Goal: Obtain resource: Obtain resource

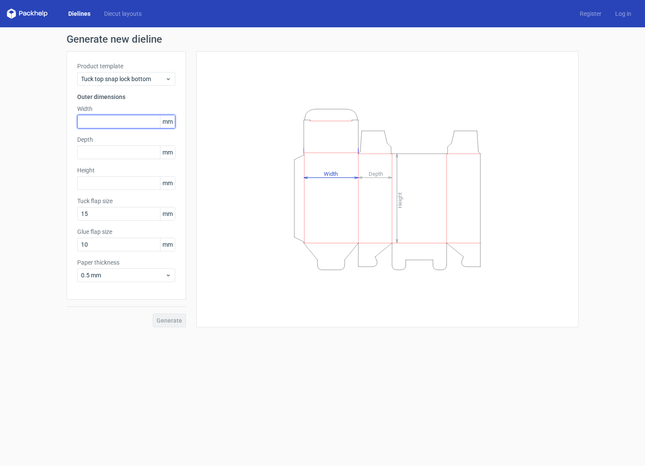
click at [135, 122] on input "text" at bounding box center [126, 122] width 98 height 14
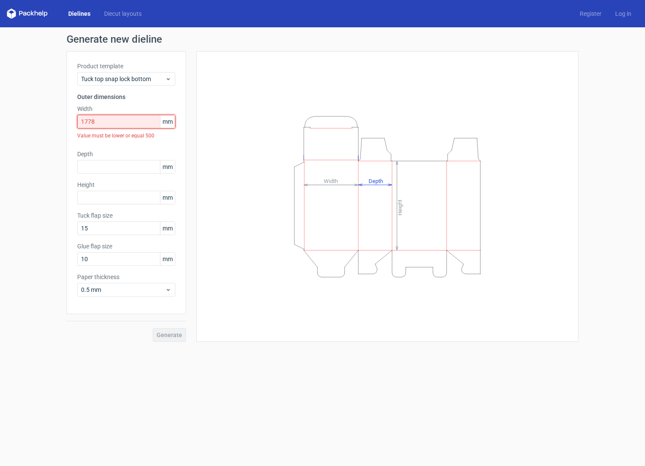
click at [129, 116] on input "1778" at bounding box center [126, 122] width 98 height 14
click at [128, 117] on input "1778" at bounding box center [126, 122] width 98 height 14
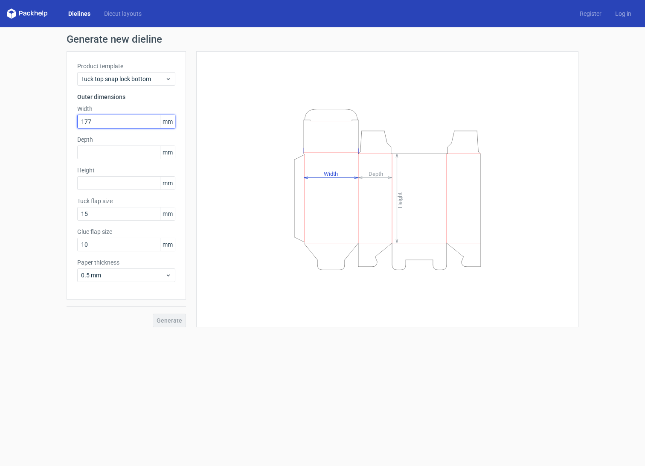
type input "177"
type input "135"
type input "304"
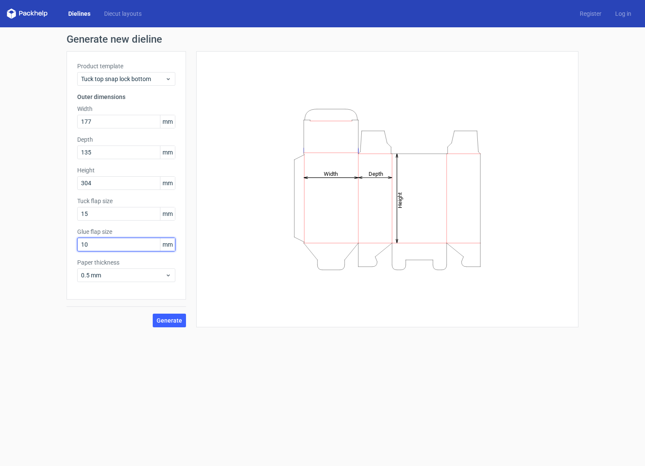
click at [111, 245] on input "10" at bounding box center [126, 245] width 98 height 14
click at [171, 319] on span "Generate" at bounding box center [170, 320] width 26 height 6
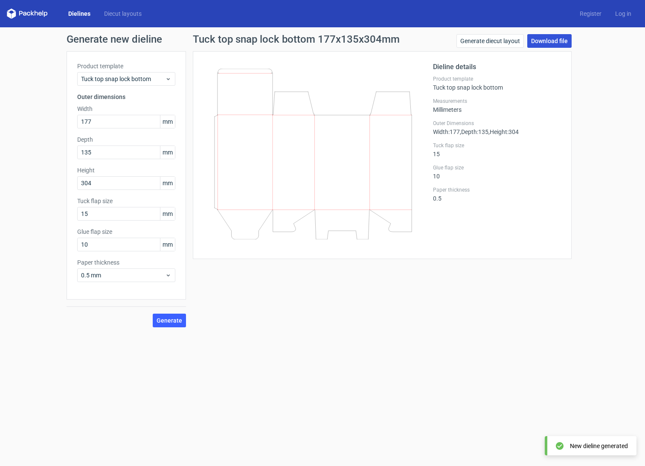
click at [551, 41] on link "Download file" at bounding box center [549, 41] width 44 height 14
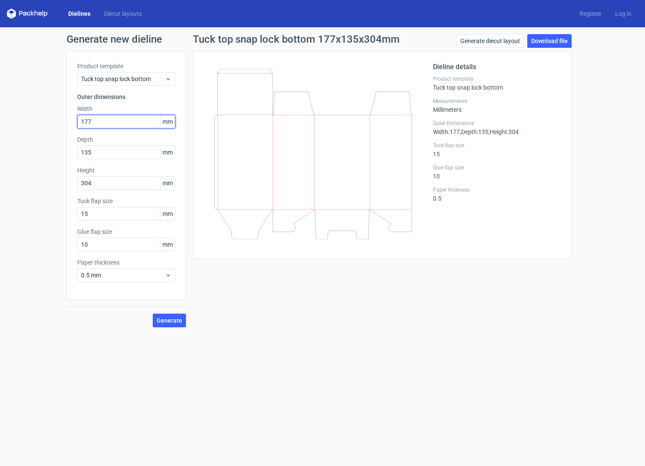
click at [112, 122] on input "177" at bounding box center [126, 122] width 98 height 14
click at [108, 154] on input "135" at bounding box center [126, 152] width 98 height 14
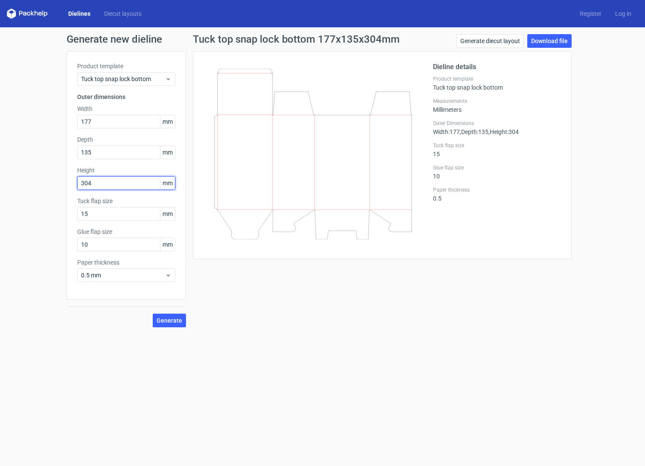
click at [104, 189] on input "304" at bounding box center [126, 183] width 98 height 14
click at [173, 325] on button "Generate" at bounding box center [169, 320] width 33 height 14
click at [546, 42] on link "Download file" at bounding box center [549, 41] width 44 height 14
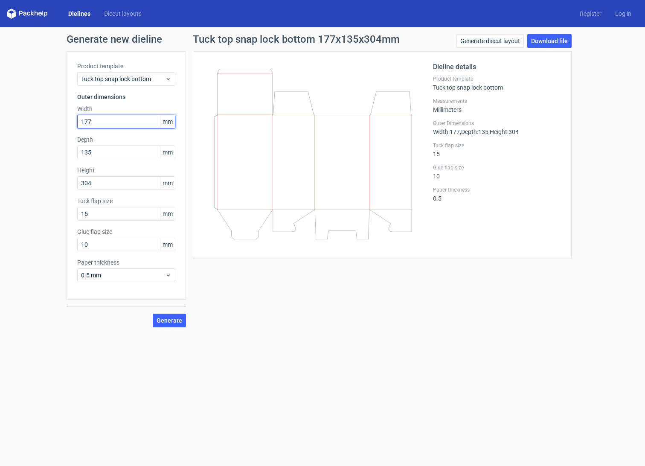
click at [99, 118] on input "177" at bounding box center [126, 122] width 98 height 14
drag, startPoint x: 101, startPoint y: 121, endPoint x: 59, endPoint y: 117, distance: 42.0
click at [59, 117] on div "Generate new dieline Product template Tuck top snap lock bottom Outer dimension…" at bounding box center [322, 180] width 645 height 307
type input "218"
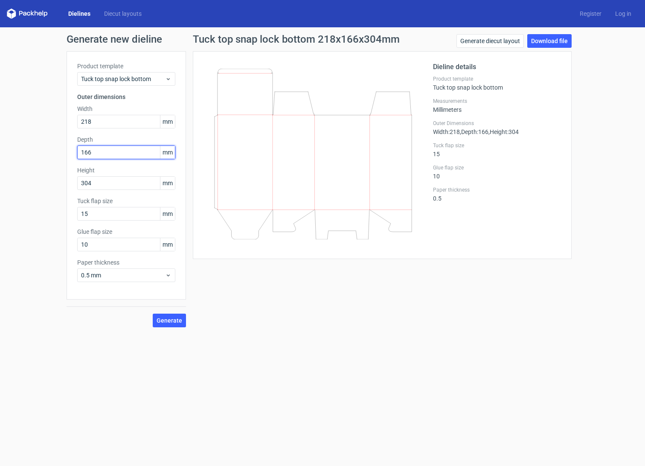
type input "166"
type input "128"
click at [166, 322] on span "Generate" at bounding box center [170, 320] width 26 height 6
click at [553, 42] on link "Download file" at bounding box center [549, 41] width 44 height 14
drag, startPoint x: 112, startPoint y: 119, endPoint x: 60, endPoint y: 116, distance: 52.1
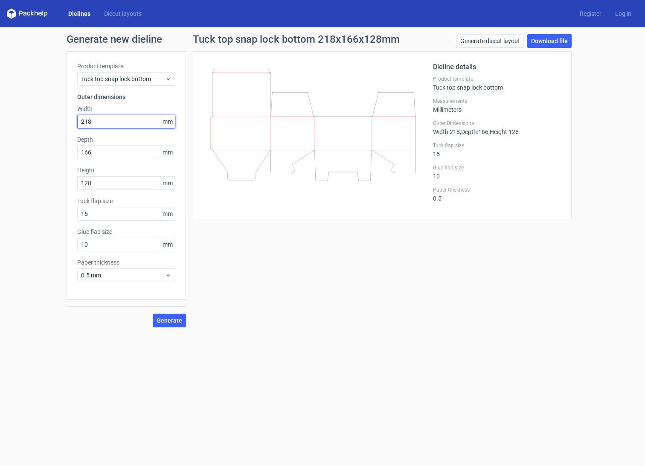
click at [60, 116] on div "Generate new dieline Product template Tuck top snap lock bottom Outer dimension…" at bounding box center [322, 180] width 645 height 307
type input "330"
type input "101"
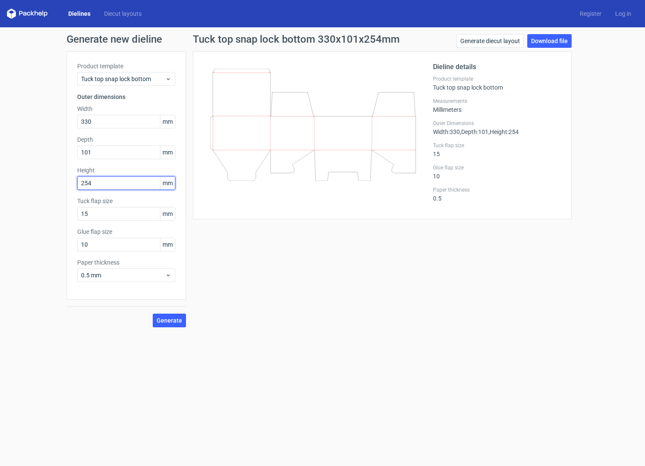
type input "254"
click at [174, 315] on button "Generate" at bounding box center [169, 320] width 33 height 14
click at [552, 41] on link "Download file" at bounding box center [549, 41] width 44 height 14
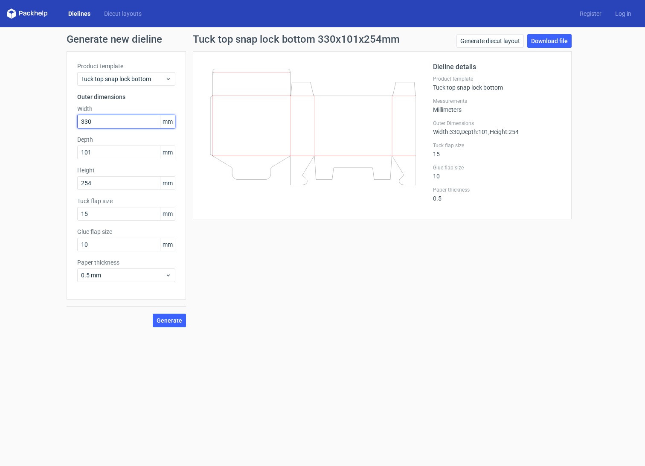
drag, startPoint x: 102, startPoint y: 121, endPoint x: 44, endPoint y: 117, distance: 58.1
click at [44, 117] on div "Generate new dieline Product template Tuck top snap lock bottom Outer dimension…" at bounding box center [322, 180] width 645 height 307
type input "330"
type input "135"
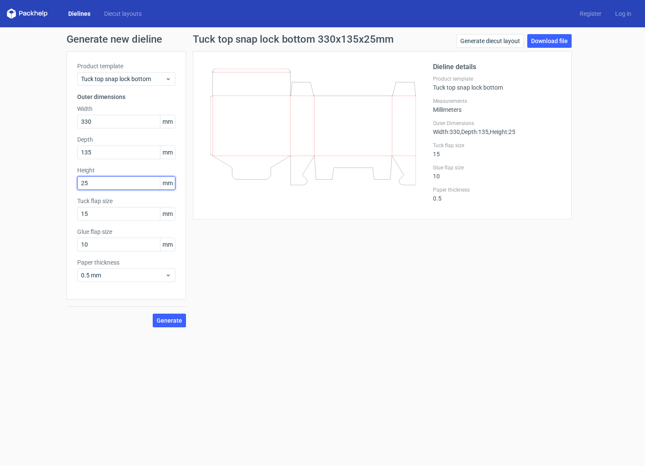
type input "254"
click at [163, 322] on span "Generate" at bounding box center [170, 320] width 26 height 6
click at [551, 46] on link "Download file" at bounding box center [549, 41] width 44 height 14
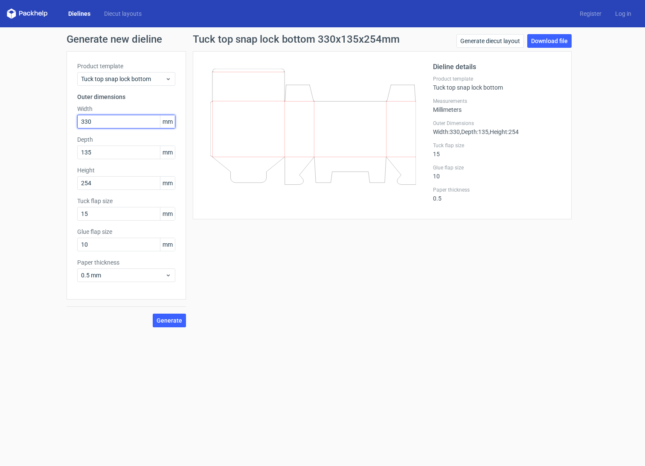
drag, startPoint x: 109, startPoint y: 116, endPoint x: 89, endPoint y: 120, distance: 20.1
click at [73, 117] on div "Product template Tuck top snap lock bottom Outer dimensions Width 330 mm Depth …" at bounding box center [126, 175] width 119 height 248
click at [93, 121] on input "330" at bounding box center [126, 122] width 98 height 14
drag, startPoint x: 100, startPoint y: 121, endPoint x: 78, endPoint y: 120, distance: 22.2
click at [78, 120] on input "330" at bounding box center [126, 122] width 98 height 14
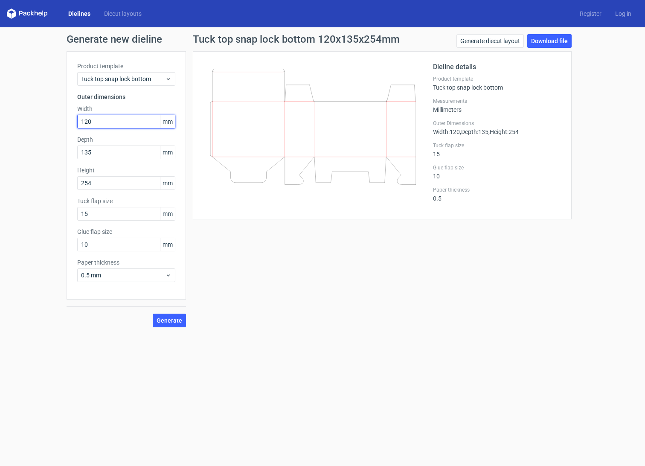
type input "120"
type input "635"
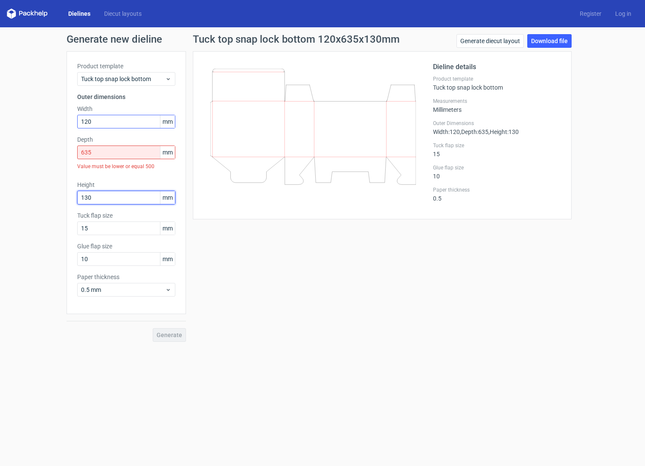
type input "130"
click at [104, 149] on input "635" at bounding box center [126, 152] width 98 height 14
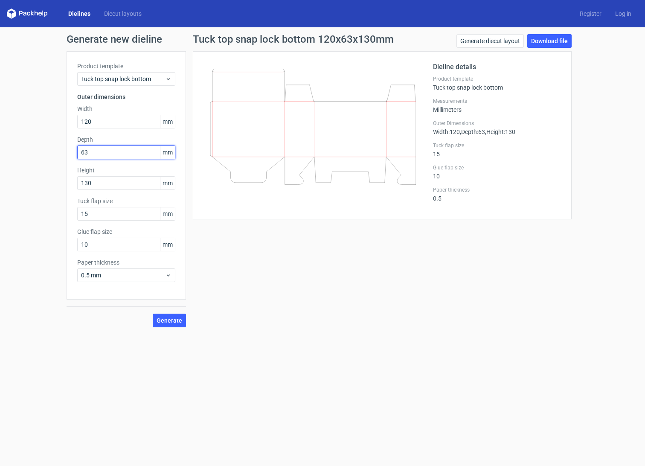
type input "63"
click at [168, 325] on button "Generate" at bounding box center [169, 320] width 33 height 14
click at [556, 41] on link "Download file" at bounding box center [549, 41] width 44 height 14
click at [101, 122] on input "120" at bounding box center [126, 122] width 98 height 14
drag, startPoint x: 101, startPoint y: 122, endPoint x: 64, endPoint y: 119, distance: 36.8
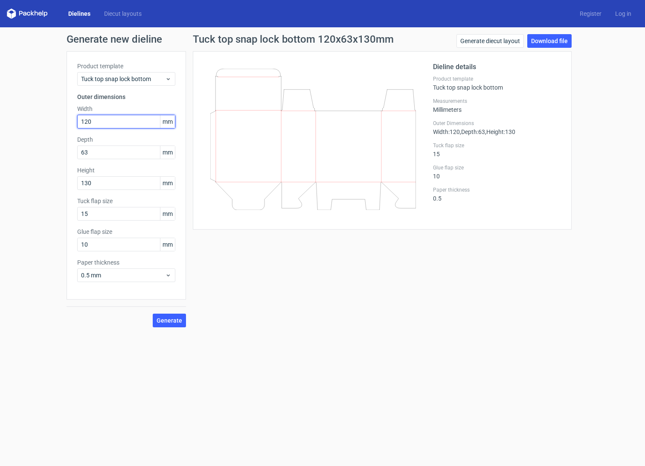
click at [64, 119] on div "Generate new dieline Product template Tuck top snap lock bottom Outer dimension…" at bounding box center [322, 180] width 645 height 307
type input "254"
drag, startPoint x: 102, startPoint y: 152, endPoint x: 59, endPoint y: 151, distance: 43.5
click at [59, 151] on div "Generate new dieline Product template Tuck top snap lock bottom Outer dimension…" at bounding box center [322, 180] width 645 height 307
type input "203"
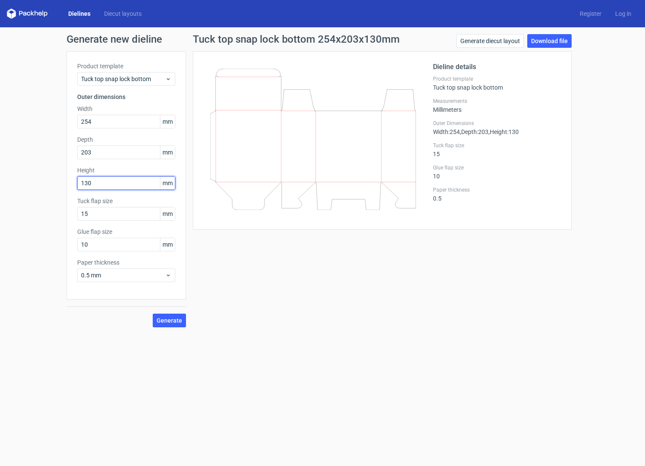
type input "4"
type input "244"
click at [159, 318] on span "Generate" at bounding box center [170, 320] width 26 height 6
click at [558, 42] on link "Download file" at bounding box center [549, 41] width 44 height 14
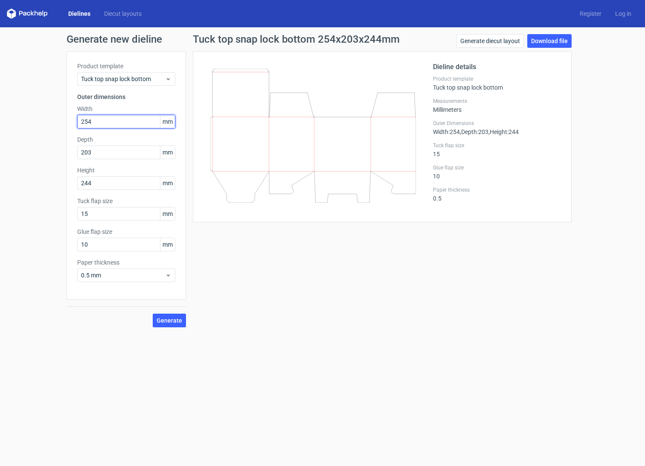
drag, startPoint x: 97, startPoint y: 119, endPoint x: 60, endPoint y: 116, distance: 36.8
click at [60, 116] on div "Generate new dieline Product template Tuck top snap lock bottom Outer dimension…" at bounding box center [322, 180] width 645 height 307
type input "295"
type input "193"
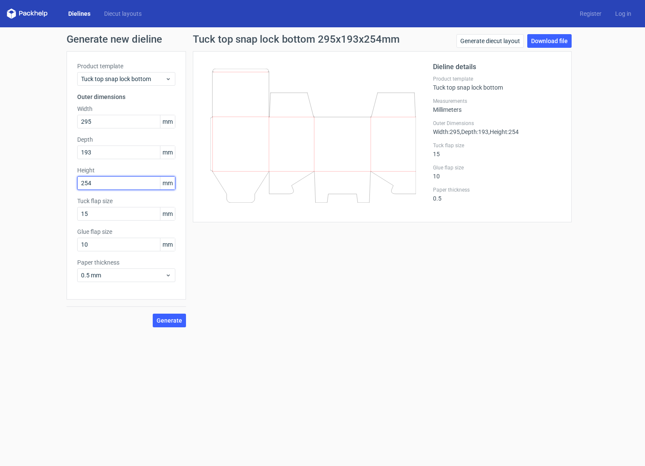
type input "254"
click at [167, 319] on span "Generate" at bounding box center [170, 320] width 26 height 6
click at [539, 42] on link "Download file" at bounding box center [549, 41] width 44 height 14
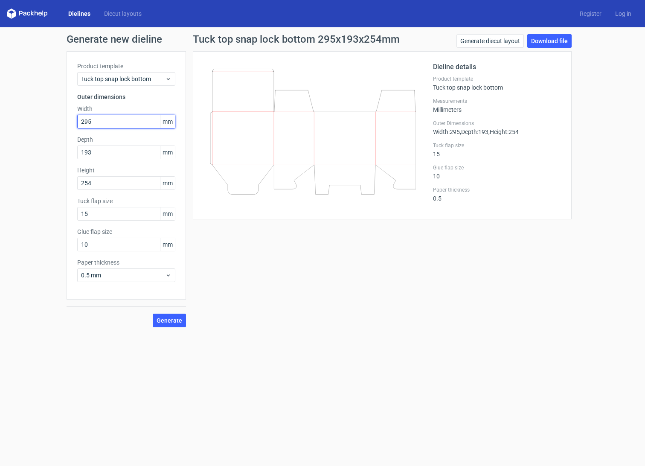
drag, startPoint x: 98, startPoint y: 122, endPoint x: 58, endPoint y: 116, distance: 40.9
click at [58, 116] on div "Generate new dieline Product template Tuck top snap lock bottom Outer dimension…" at bounding box center [322, 180] width 645 height 307
type input "406"
type input "165"
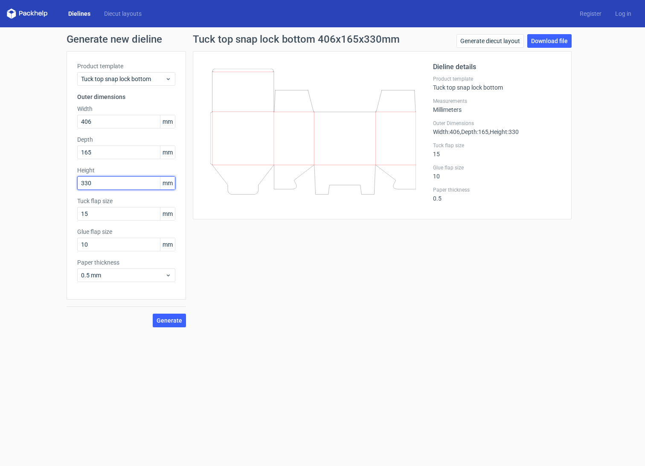
type input "330"
click at [180, 317] on span "Generate" at bounding box center [170, 320] width 26 height 6
click at [542, 38] on link "Download file" at bounding box center [549, 41] width 44 height 14
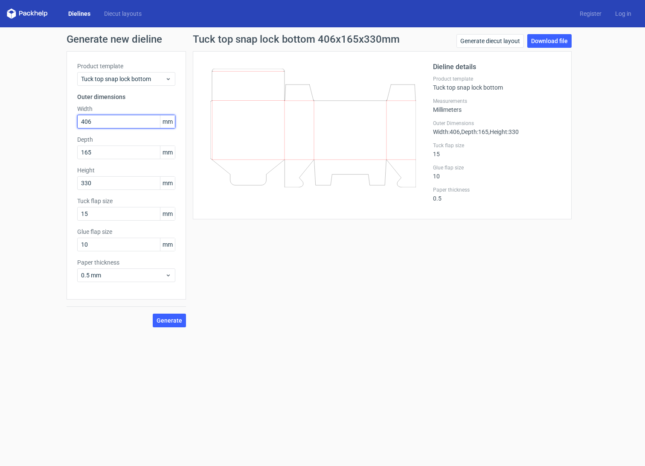
click at [114, 118] on input "406" at bounding box center [126, 122] width 98 height 14
drag, startPoint x: 104, startPoint y: 121, endPoint x: 64, endPoint y: 119, distance: 40.2
click at [64, 119] on div "Generate new dieline Product template Tuck top snap lock bottom Outer dimension…" at bounding box center [322, 180] width 645 height 307
paste input "19335"
type input "19335"
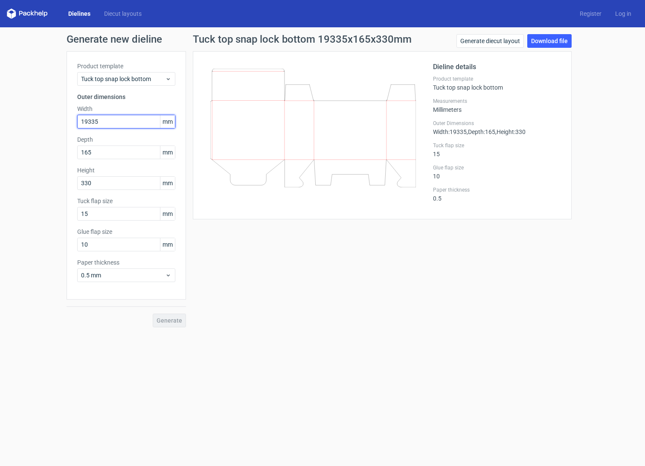
drag, startPoint x: 115, startPoint y: 124, endPoint x: 53, endPoint y: 120, distance: 62.0
click at [53, 120] on div "Generate new dieline Product template Tuck top snap lock bottom Outer dimension…" at bounding box center [322, 180] width 645 height 307
type input "381"
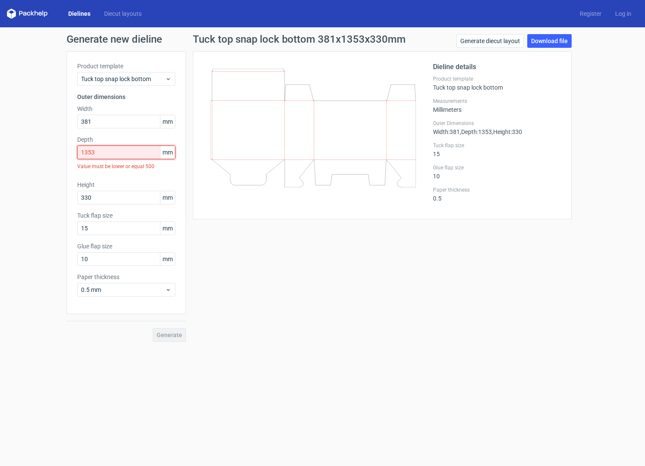
click at [111, 151] on input "1353" at bounding box center [126, 152] width 98 height 14
type input "135"
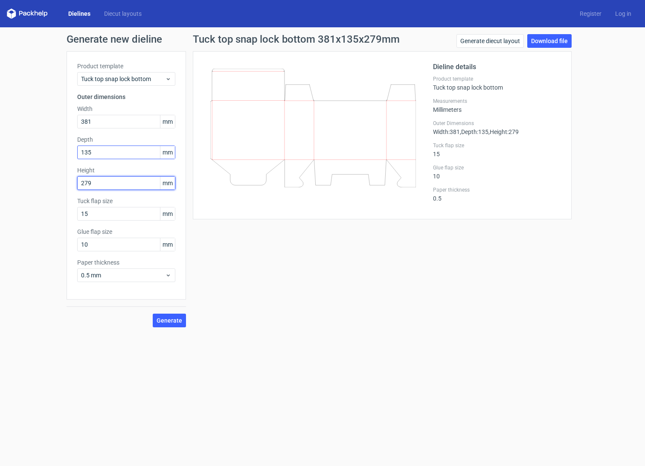
type input "279"
click at [170, 323] on span "Generate" at bounding box center [170, 320] width 26 height 6
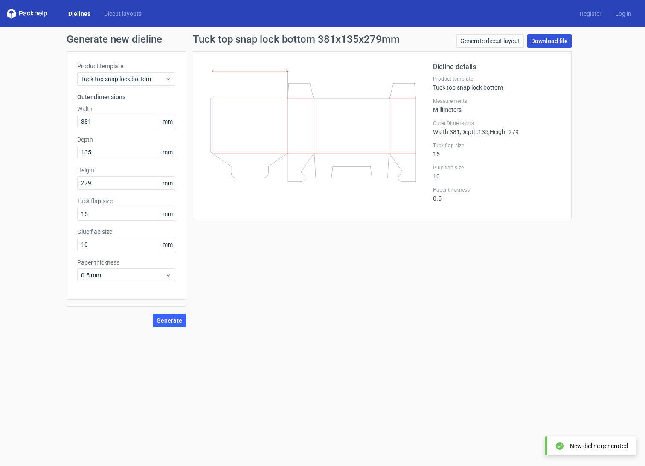
click at [550, 41] on link "Download file" at bounding box center [549, 41] width 44 height 14
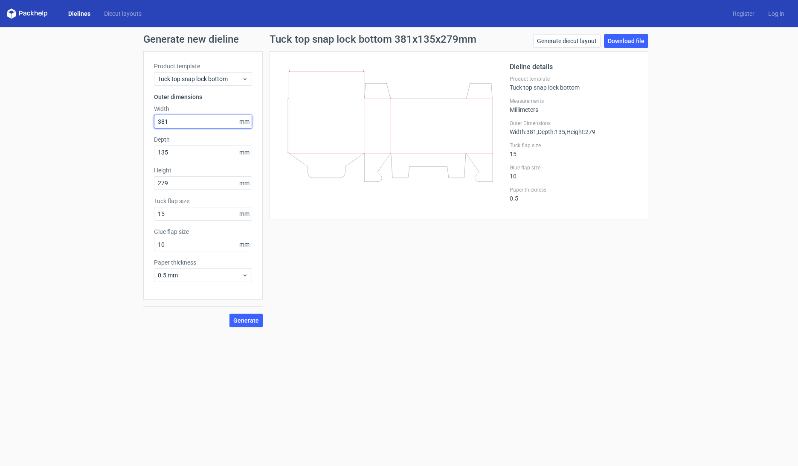
click at [180, 117] on input "381" at bounding box center [203, 122] width 98 height 14
drag, startPoint x: 179, startPoint y: 121, endPoint x: 146, endPoint y: 120, distance: 32.4
click at [146, 120] on div "Product template Tuck top snap lock bottom Outer dimensions Width 381 mm Depth …" at bounding box center [202, 175] width 119 height 248
type input "63"
type input "50"
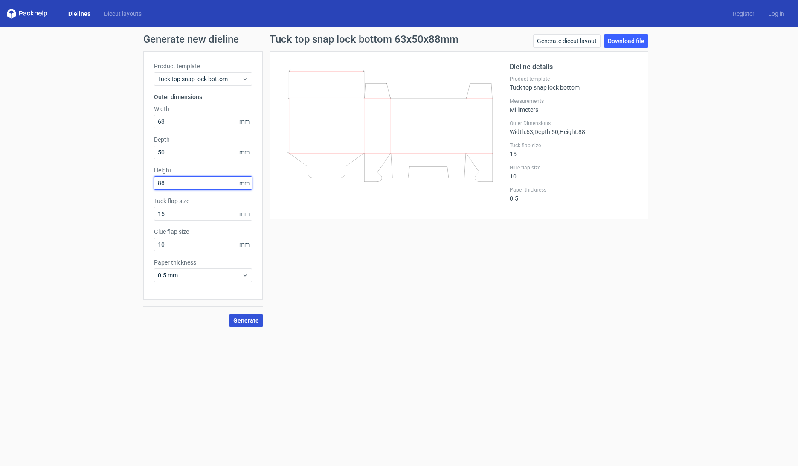
type input "88"
click at [252, 324] on button "Generate" at bounding box center [245, 320] width 33 height 14
click at [616, 44] on link "Download file" at bounding box center [626, 41] width 44 height 14
click at [173, 124] on input "63" at bounding box center [203, 122] width 98 height 14
drag, startPoint x: 173, startPoint y: 124, endPoint x: 134, endPoint y: 119, distance: 38.7
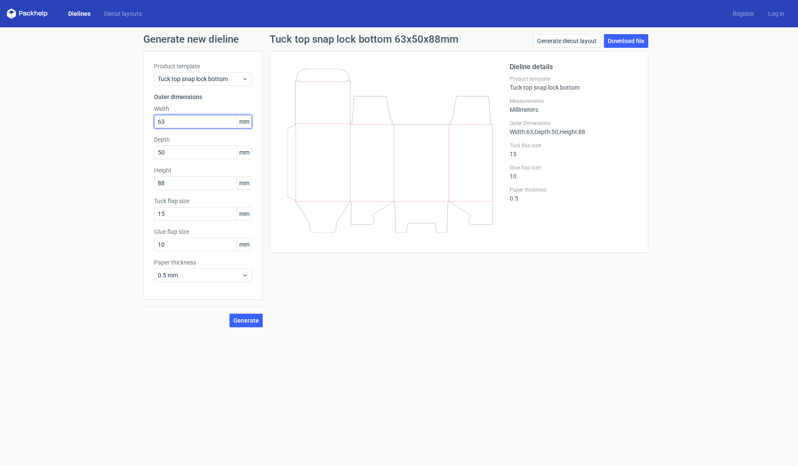
click at [134, 119] on div "Generate new dieline Product template Tuck top snap lock bottom Outer dimension…" at bounding box center [399, 180] width 798 height 307
type input "457"
type input "215"
type input "270"
click at [243, 321] on span "Generate" at bounding box center [246, 320] width 26 height 6
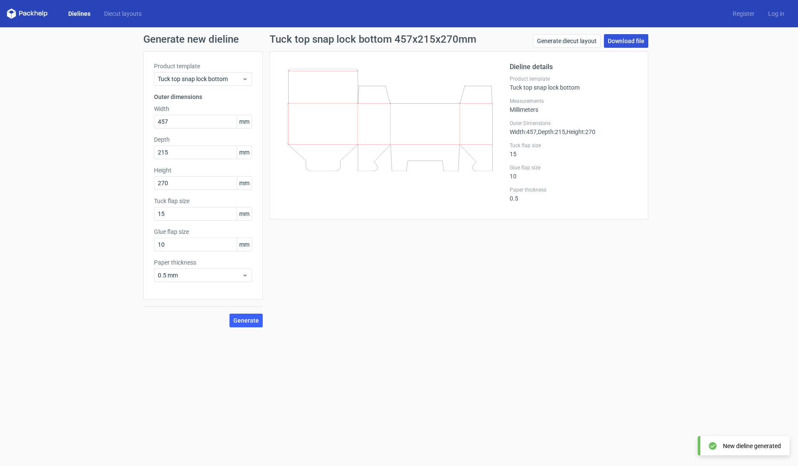
click at [626, 41] on link "Download file" at bounding box center [626, 41] width 44 height 14
click at [635, 39] on link "Download file" at bounding box center [626, 41] width 44 height 14
drag, startPoint x: 180, startPoint y: 121, endPoint x: 136, endPoint y: 116, distance: 43.8
click at [136, 116] on div "Generate new dieline Product template Tuck top snap lock bottom Outer dimension…" at bounding box center [399, 180] width 798 height 307
type input "246"
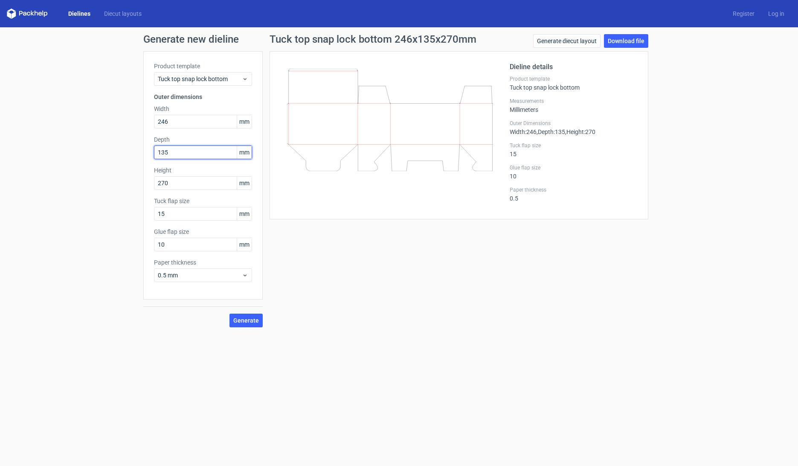
type input "135"
type input "235"
click at [249, 318] on span "Generate" at bounding box center [246, 320] width 26 height 6
click at [617, 41] on link "Download file" at bounding box center [626, 41] width 44 height 14
drag, startPoint x: 181, startPoint y: 122, endPoint x: 140, endPoint y: 117, distance: 41.3
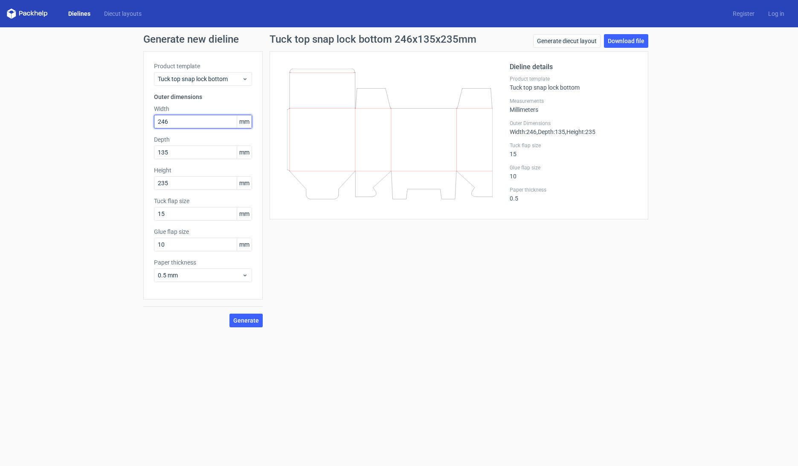
click at [140, 117] on div "Generate new dieline Product template Tuck top snap lock bottom Outer dimension…" at bounding box center [399, 180] width 798 height 307
type input "575"
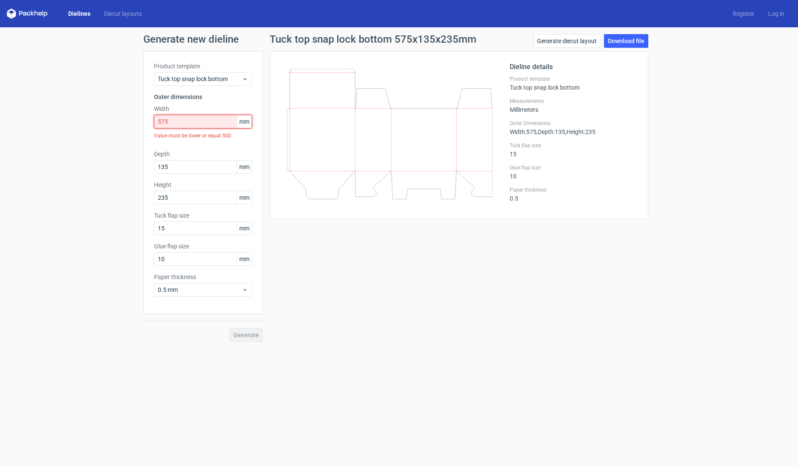
click at [171, 123] on input "575" at bounding box center [203, 122] width 98 height 14
drag, startPoint x: 172, startPoint y: 122, endPoint x: 145, endPoint y: 118, distance: 27.1
click at [145, 118] on div "Product template Tuck top snap lock bottom Outer dimensions Width 575 mm Value …" at bounding box center [202, 182] width 119 height 263
click at [247, 80] on icon at bounding box center [245, 78] width 6 height 7
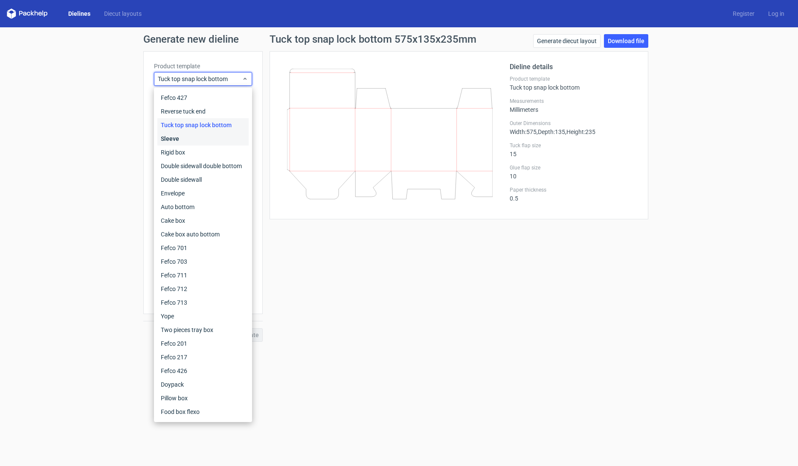
click at [225, 144] on div "Sleeve" at bounding box center [202, 139] width 91 height 14
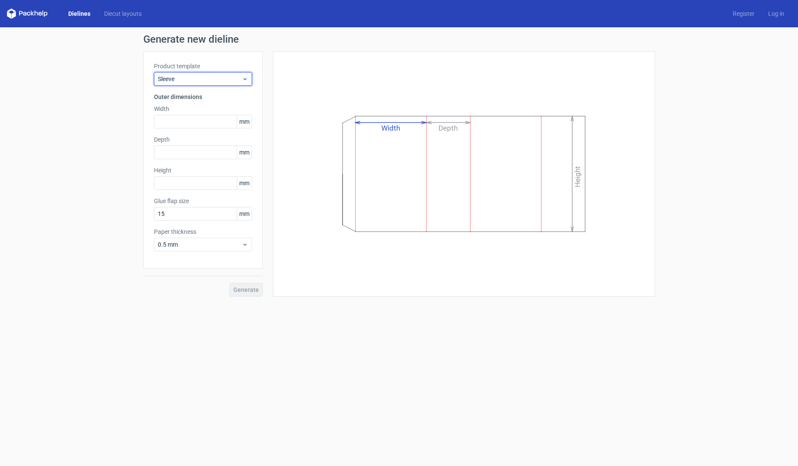
click at [244, 76] on icon at bounding box center [245, 78] width 6 height 7
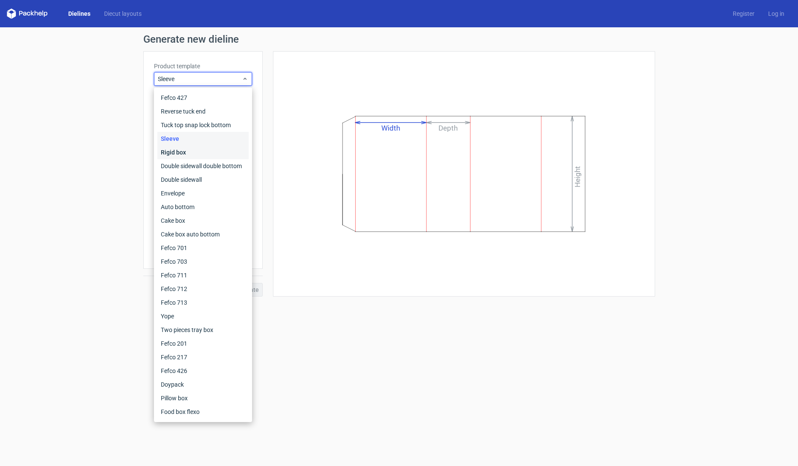
click at [212, 151] on div "Rigid box" at bounding box center [202, 152] width 91 height 14
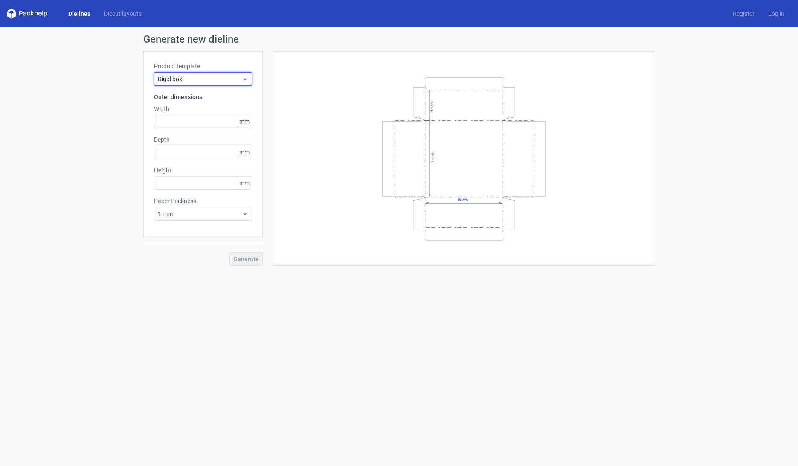
click at [244, 78] on icon at bounding box center [245, 78] width 6 height 7
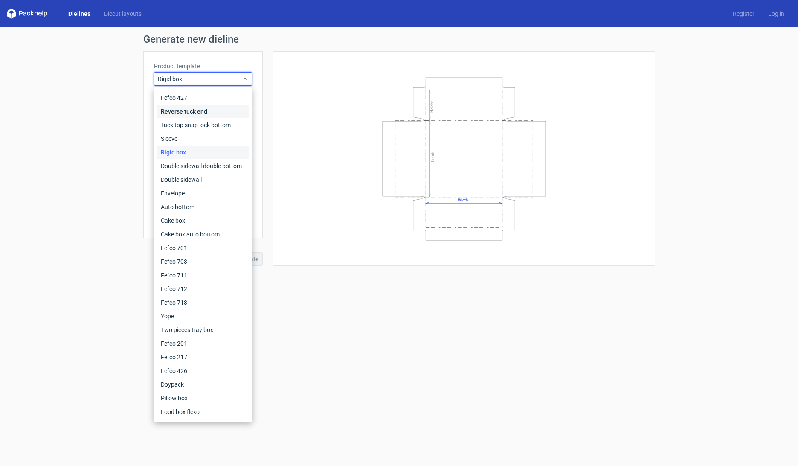
click at [201, 109] on div "Reverse tuck end" at bounding box center [202, 111] width 91 height 14
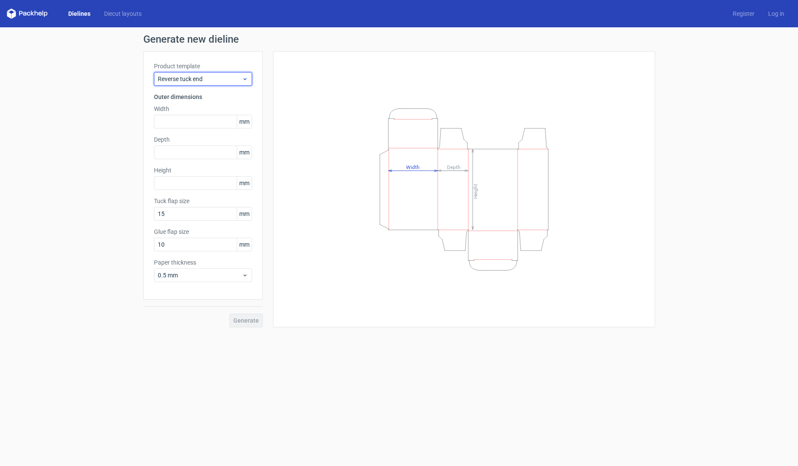
click at [246, 80] on icon at bounding box center [245, 78] width 6 height 7
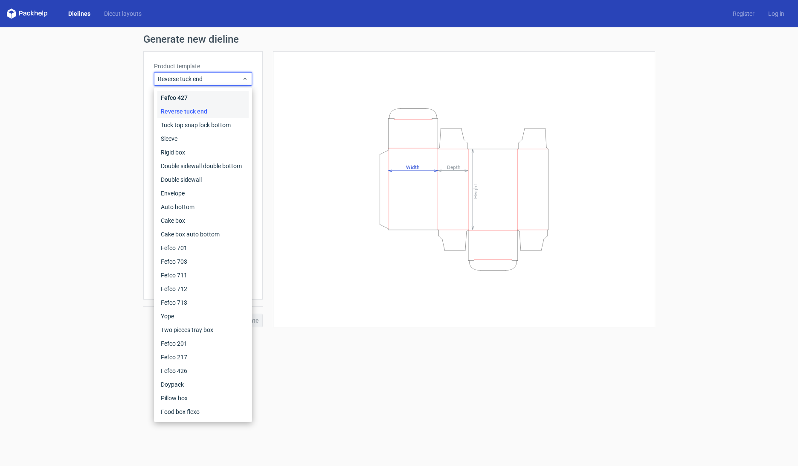
click at [225, 97] on div "Fefco 427" at bounding box center [202, 98] width 91 height 14
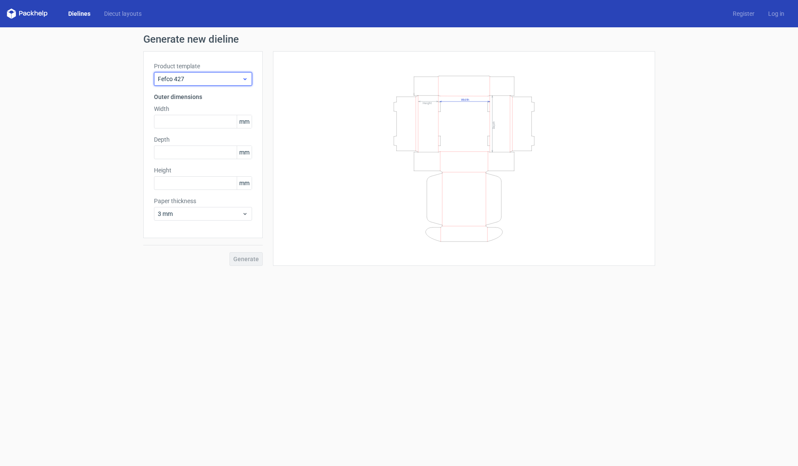
click at [238, 78] on span "Fefco 427" at bounding box center [200, 79] width 84 height 9
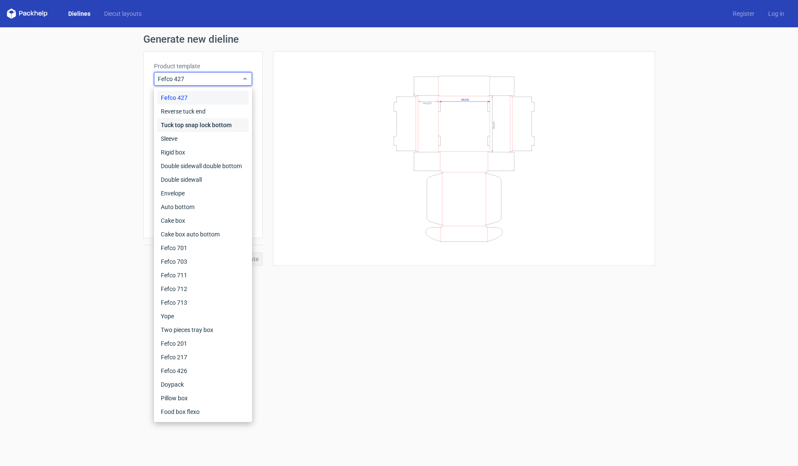
click at [228, 123] on div "Tuck top snap lock bottom" at bounding box center [202, 125] width 91 height 14
